Goal: Task Accomplishment & Management: Manage account settings

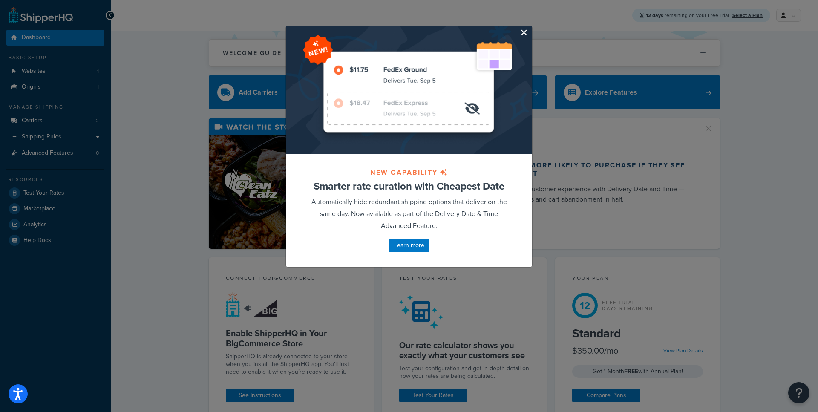
click at [530, 28] on button "button" at bounding box center [531, 27] width 2 height 2
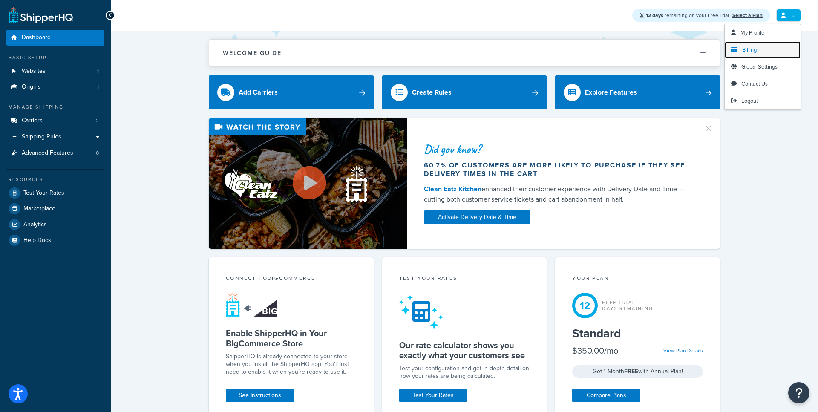
click at [760, 47] on link "Billing" at bounding box center [763, 49] width 76 height 17
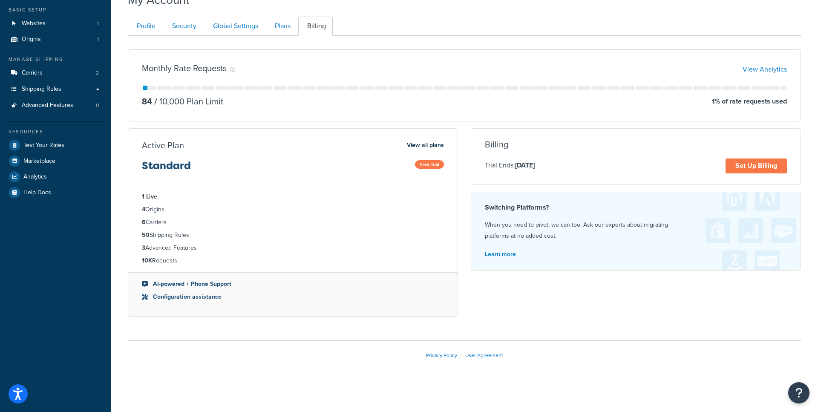
scroll to position [49, 0]
click at [53, 85] on span "Shipping Rules" at bounding box center [42, 88] width 40 height 7
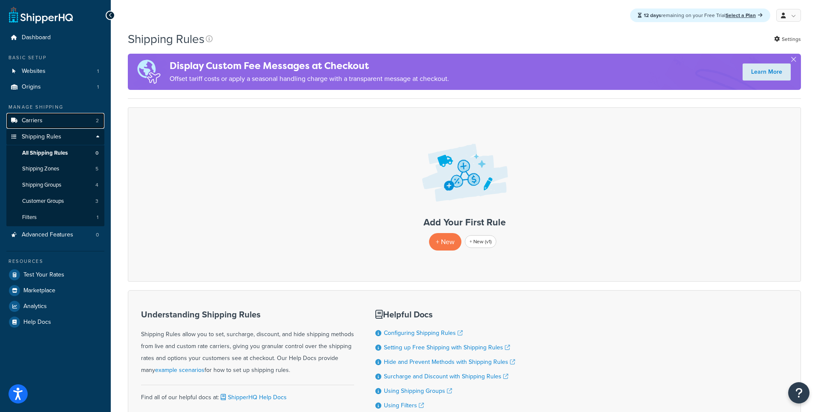
click at [55, 117] on link "Carriers 2" at bounding box center [55, 121] width 98 height 16
